Goal: Task Accomplishment & Management: Manage account settings

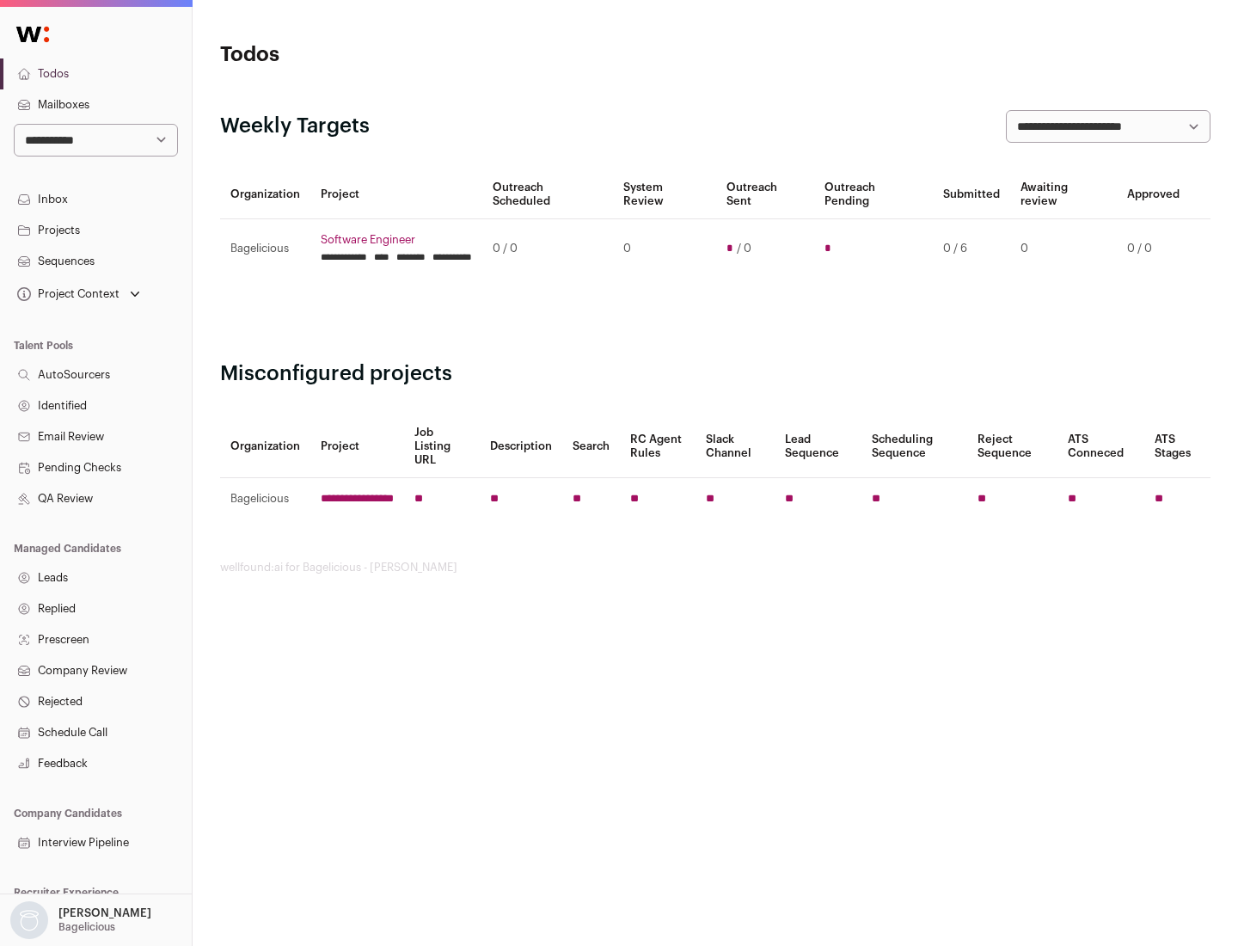
click at [95, 230] on link "Projects" at bounding box center [96, 230] width 192 height 31
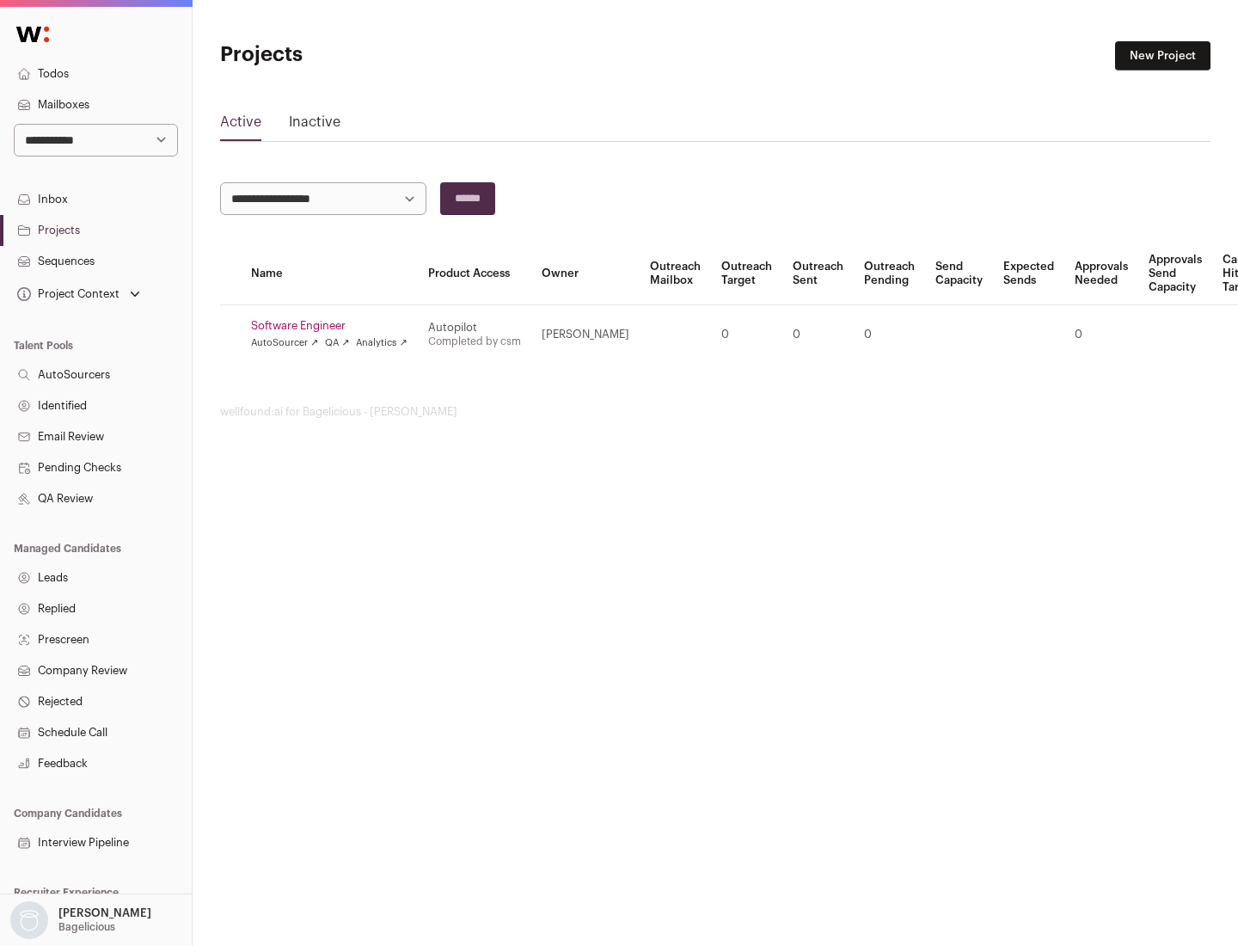
click at [334, 326] on link "Software Engineer" at bounding box center [329, 326] width 156 height 14
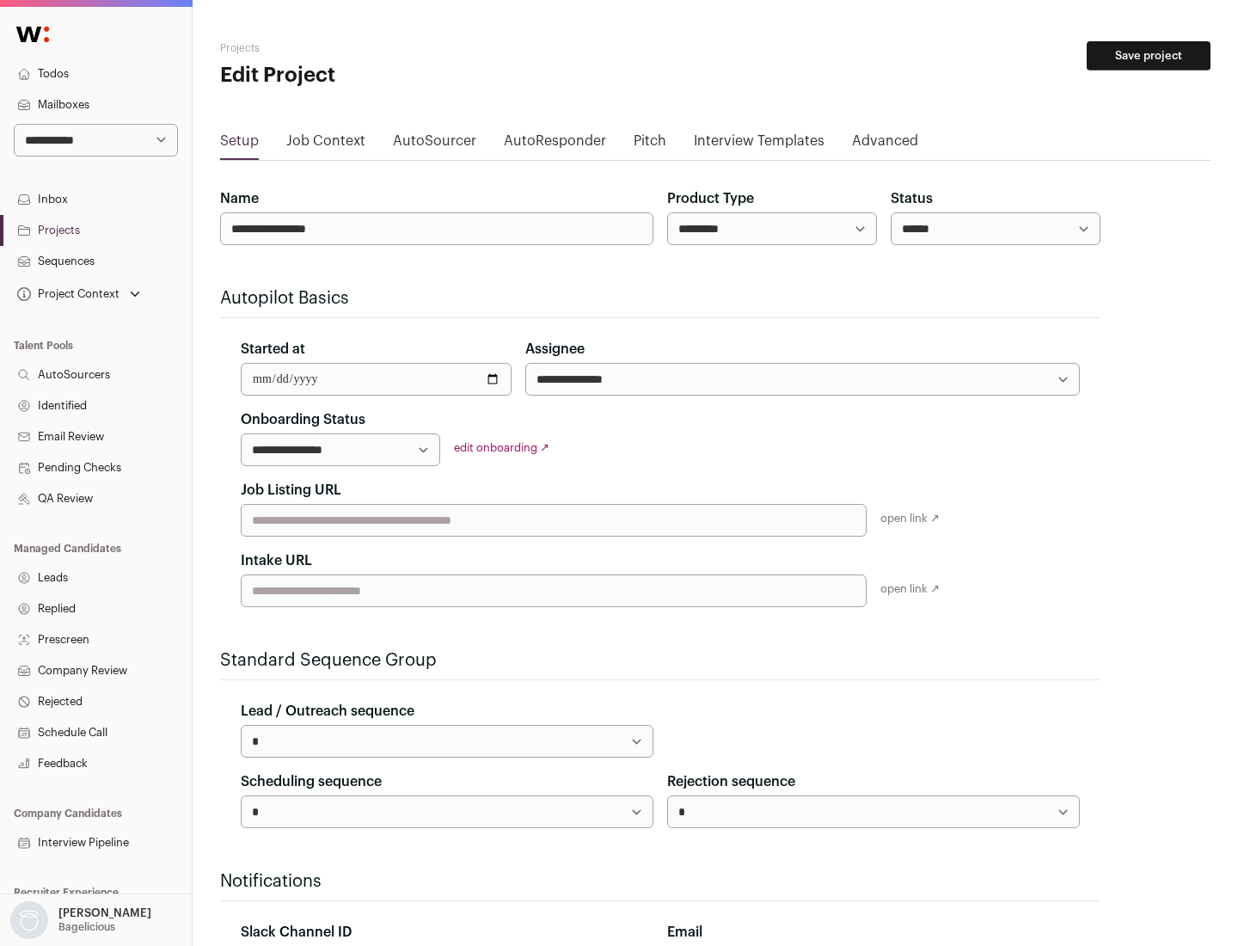
click at [1149, 56] on button "Save project" at bounding box center [1149, 55] width 124 height 29
